Goal: Check status: Check status

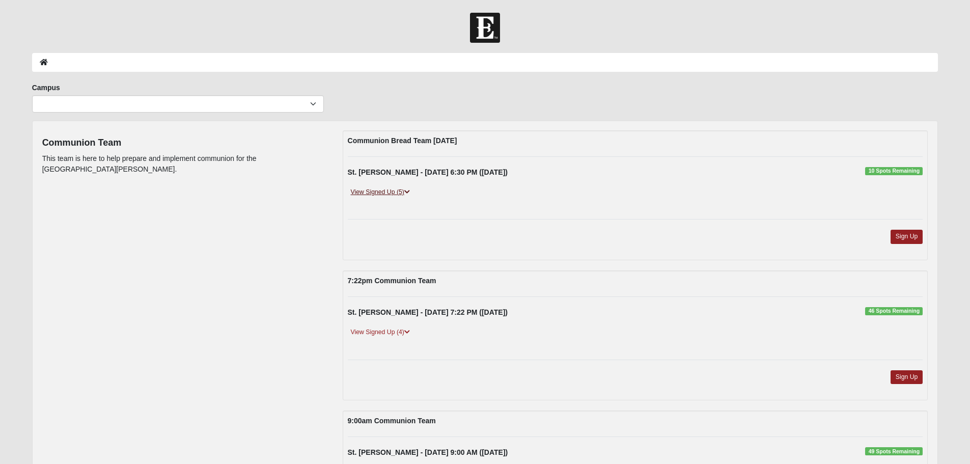
click at [386, 190] on link "View Signed Up (5)" at bounding box center [380, 192] width 65 height 11
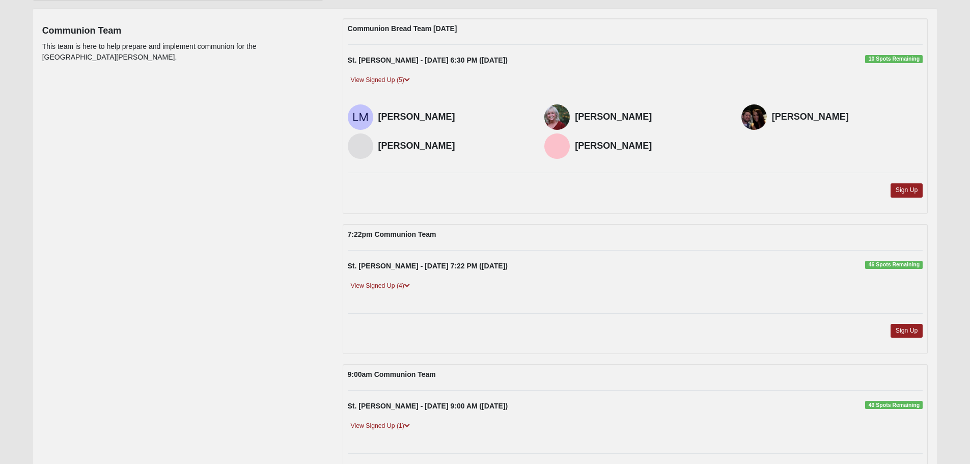
scroll to position [153, 0]
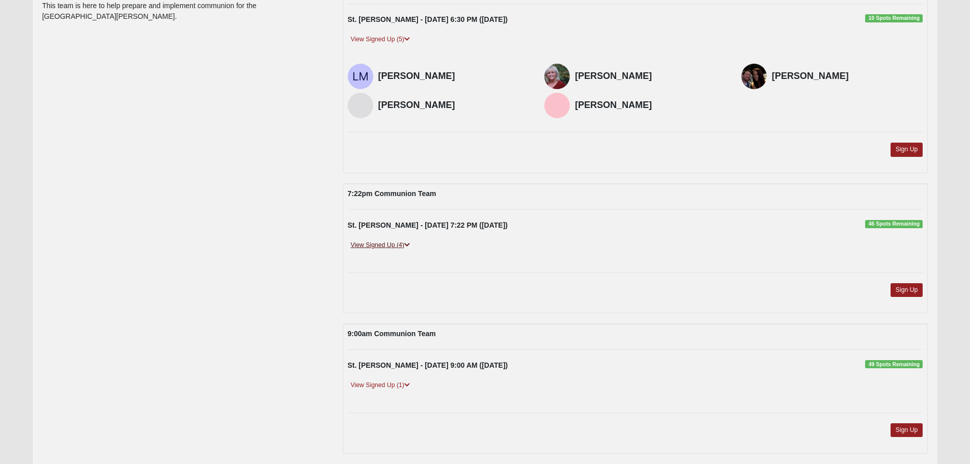
click at [379, 242] on link "View Signed Up (4)" at bounding box center [380, 245] width 65 height 11
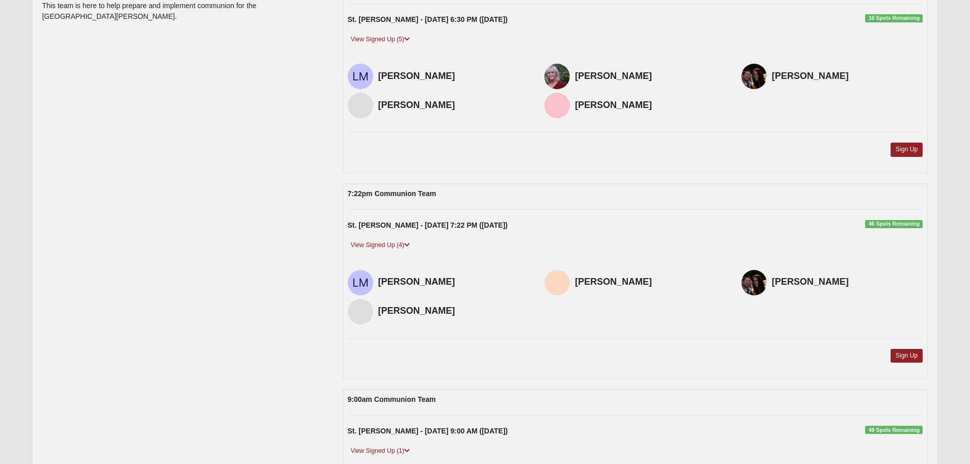
click at [308, 238] on div "Communion Team This team is here to help prepare and implement communion for th…" at bounding box center [486, 394] width 902 height 832
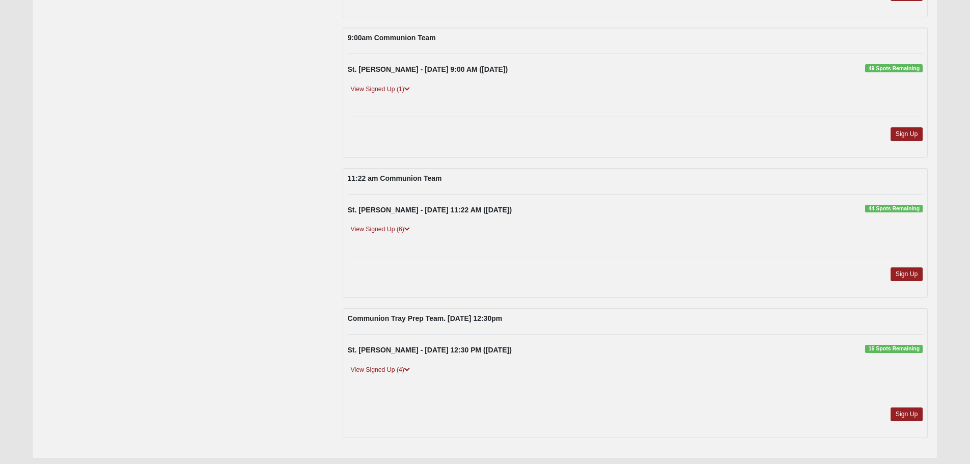
scroll to position [546, 0]
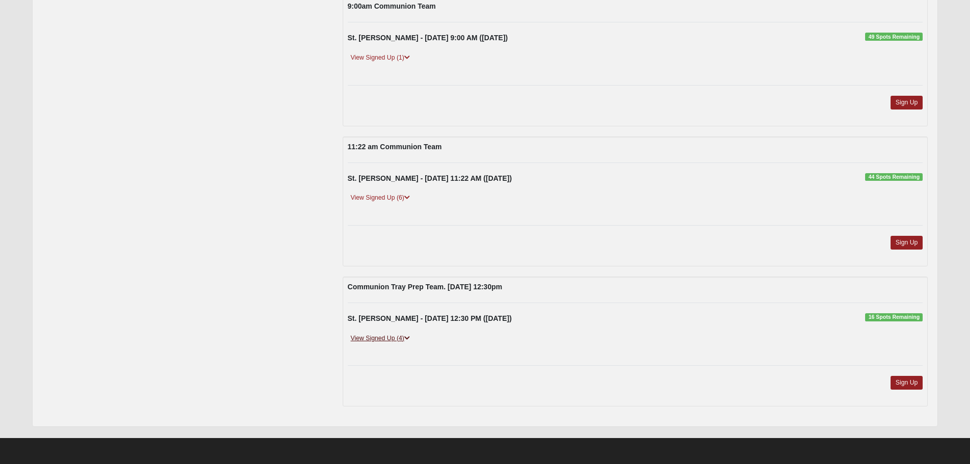
click at [386, 337] on link "View Signed Up (4)" at bounding box center [380, 338] width 65 height 11
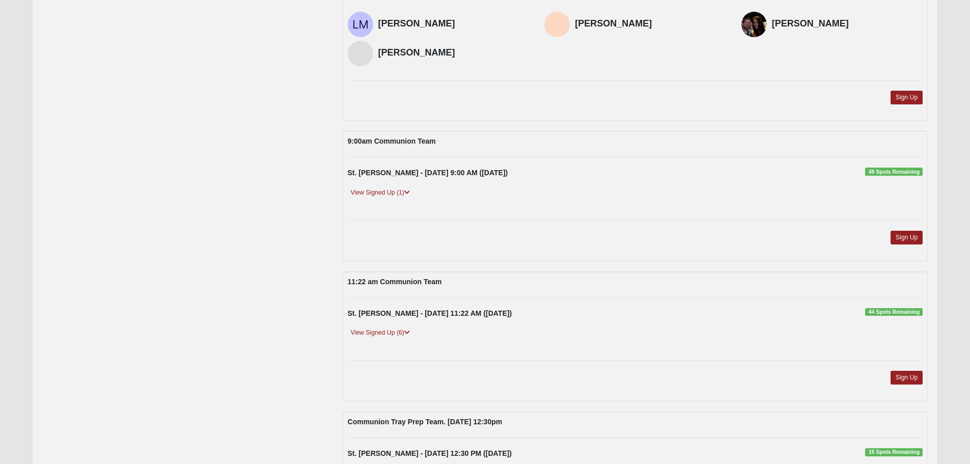
scroll to position [393, 0]
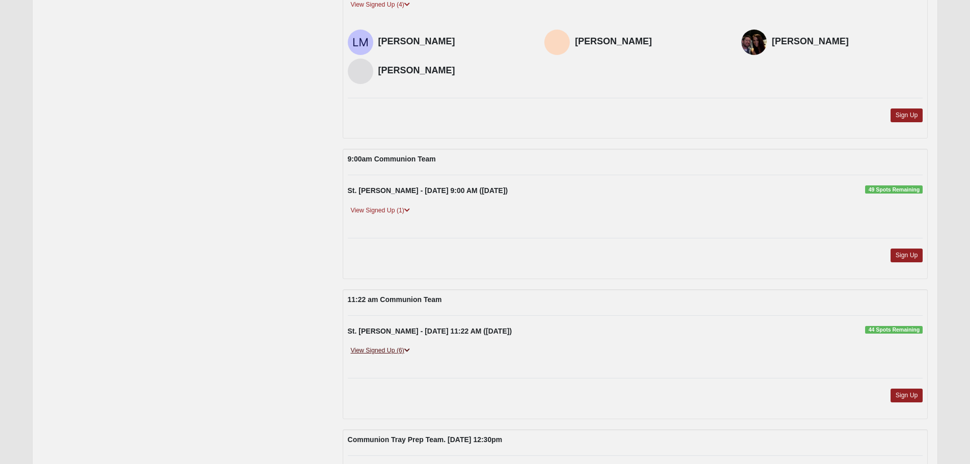
click at [390, 351] on link "View Signed Up (6)" at bounding box center [380, 350] width 65 height 11
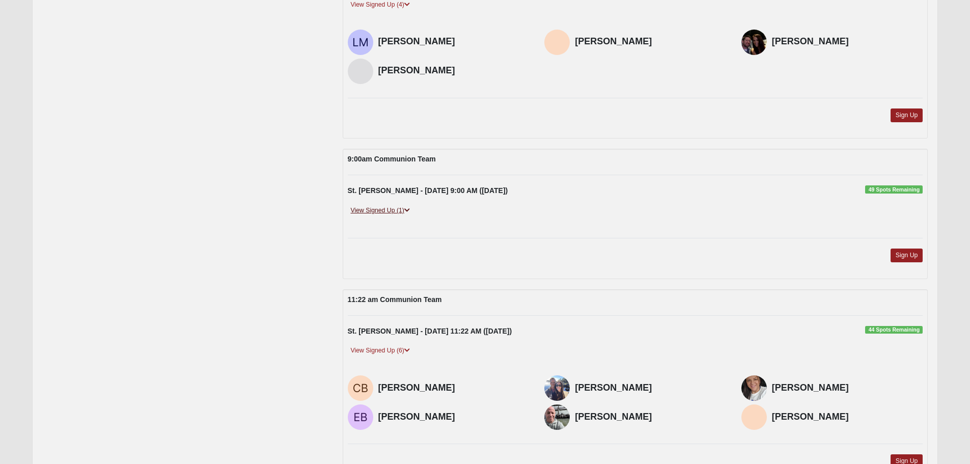
click at [383, 210] on link "View Signed Up (1)" at bounding box center [380, 210] width 65 height 11
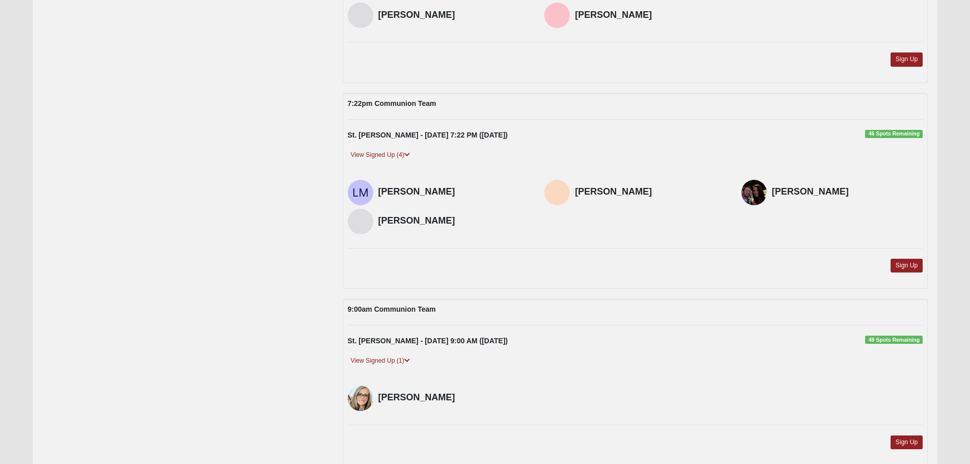
scroll to position [240, 0]
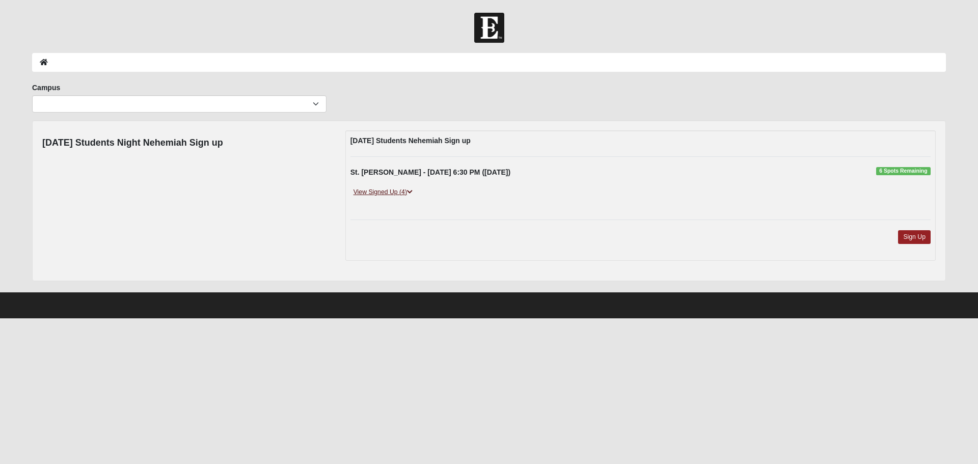
click at [378, 194] on link "View Signed Up (4)" at bounding box center [382, 192] width 65 height 11
click at [378, 192] on link "View Signed Up (5)" at bounding box center [382, 192] width 65 height 11
